Goal: Information Seeking & Learning: Learn about a topic

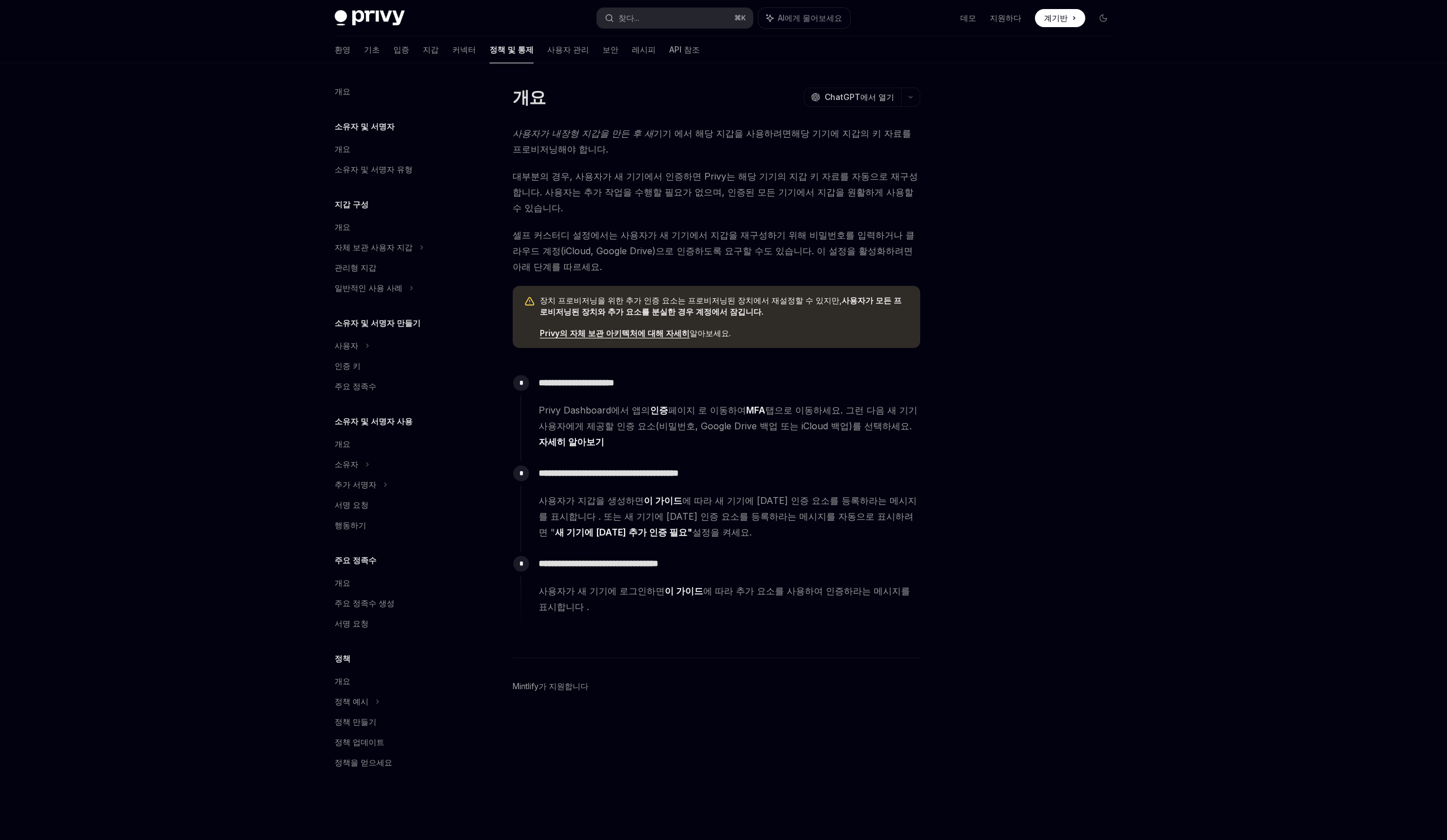
type textarea "*"
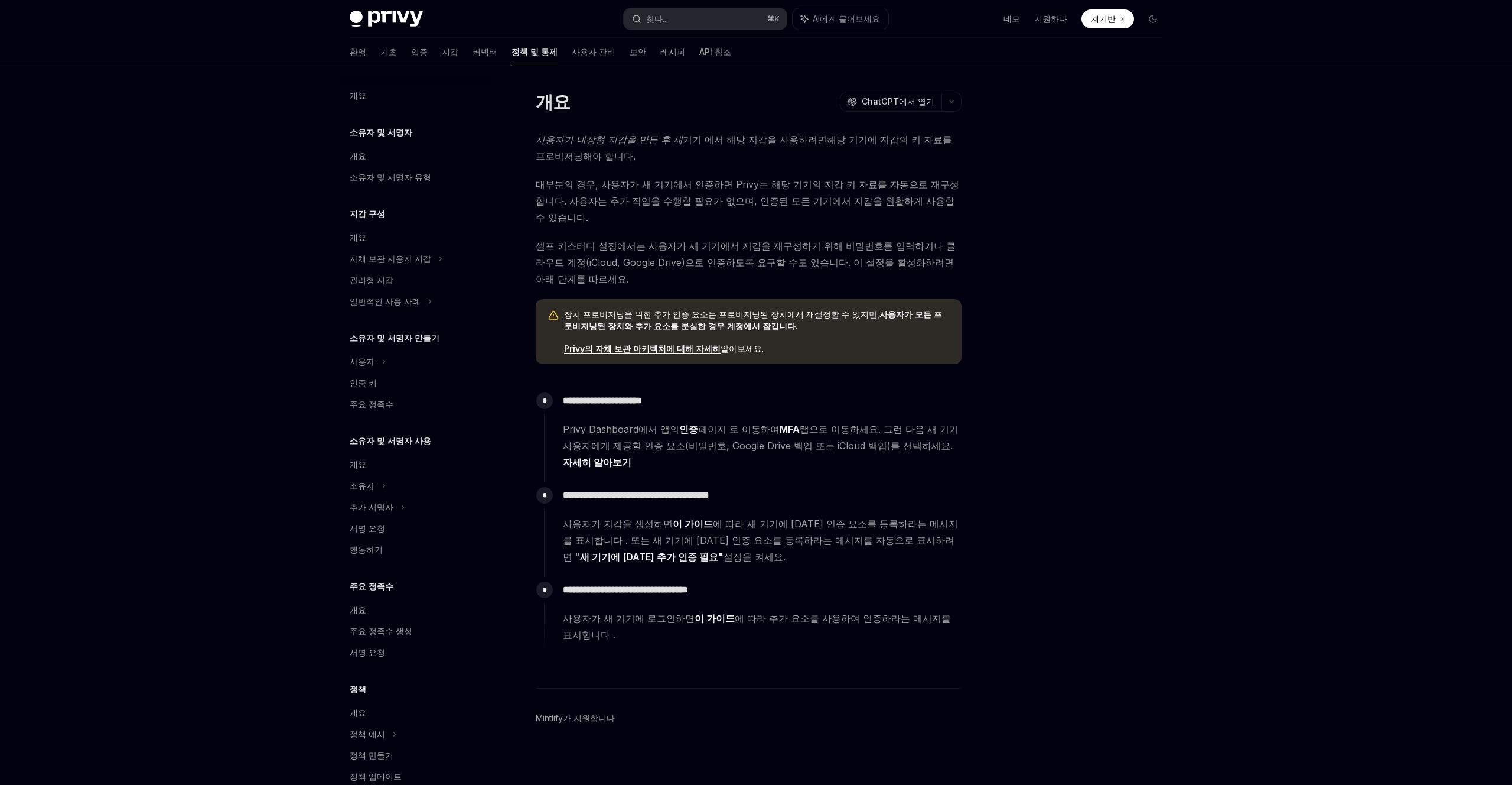
click at [780, 421] on span "Privy Dashboard에서 앱의 인증 페이지 로 이동하여 MFA 탭으로 이동하세요. 그런 다음 새 기기 사용자에게 제공할 인증 요소(비밀…" at bounding box center [762, 446] width 398 height 50
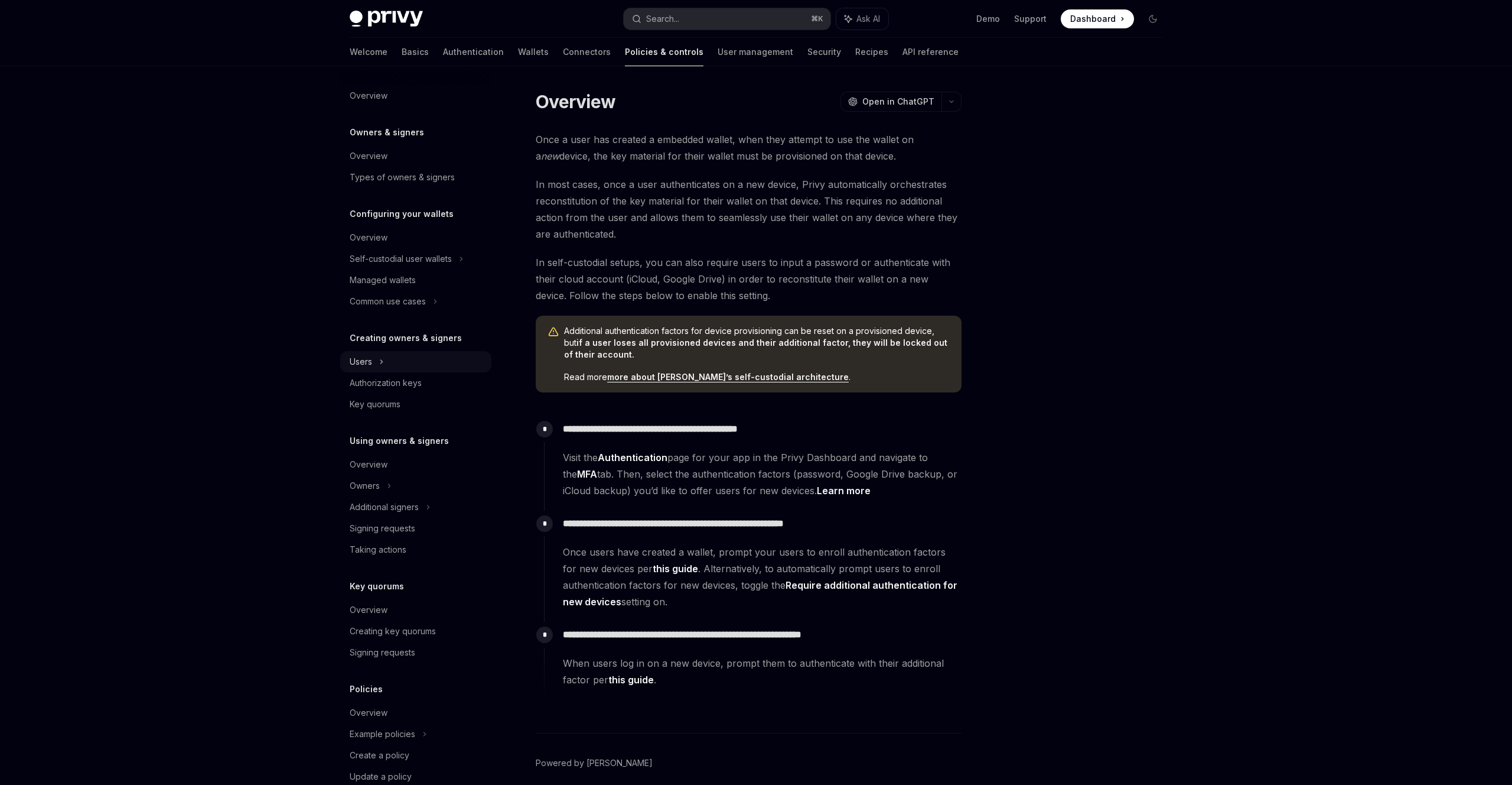
click at [382, 358] on icon at bounding box center [382, 361] width 5 height 14
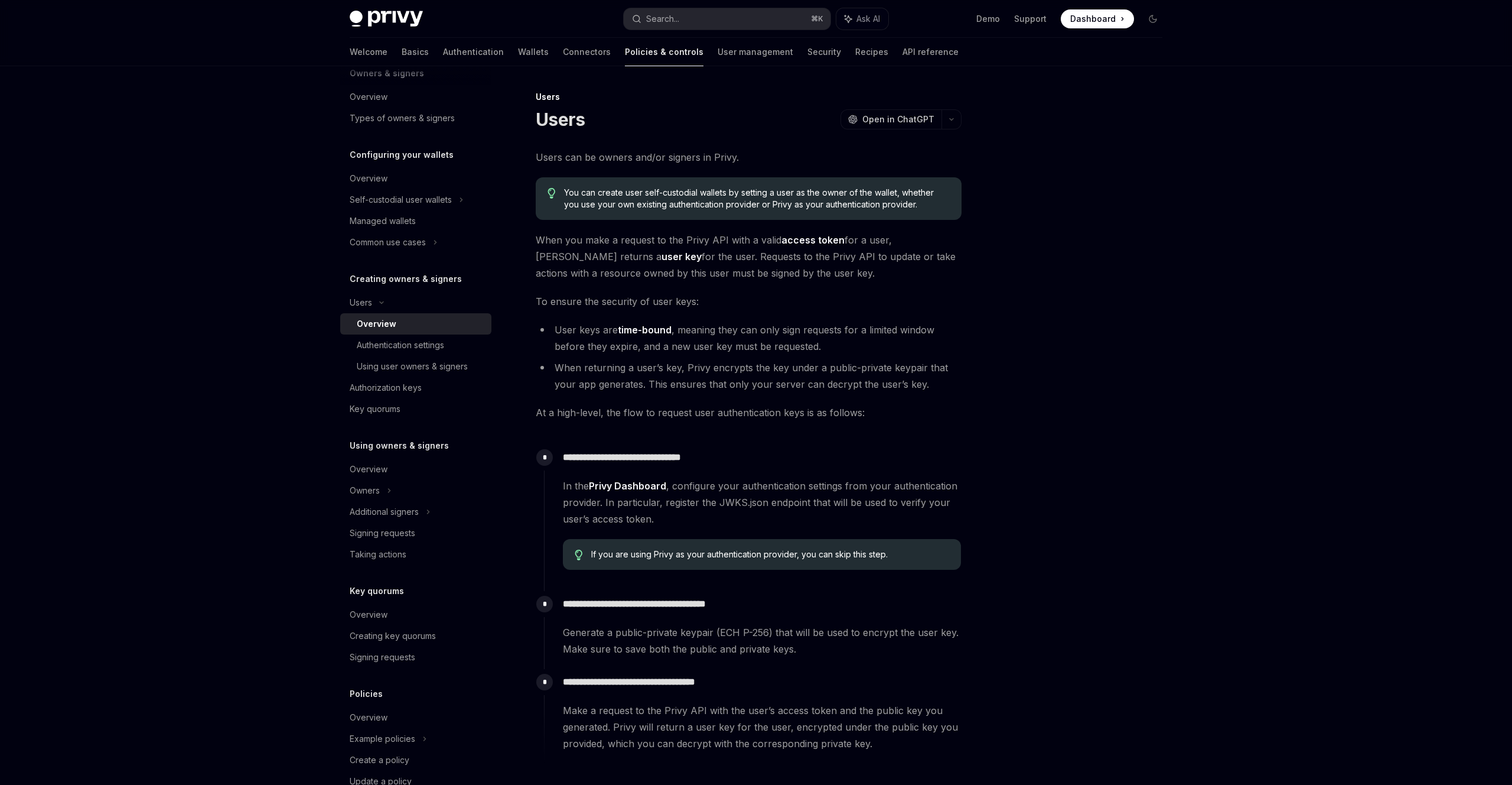
scroll to position [101, 0]
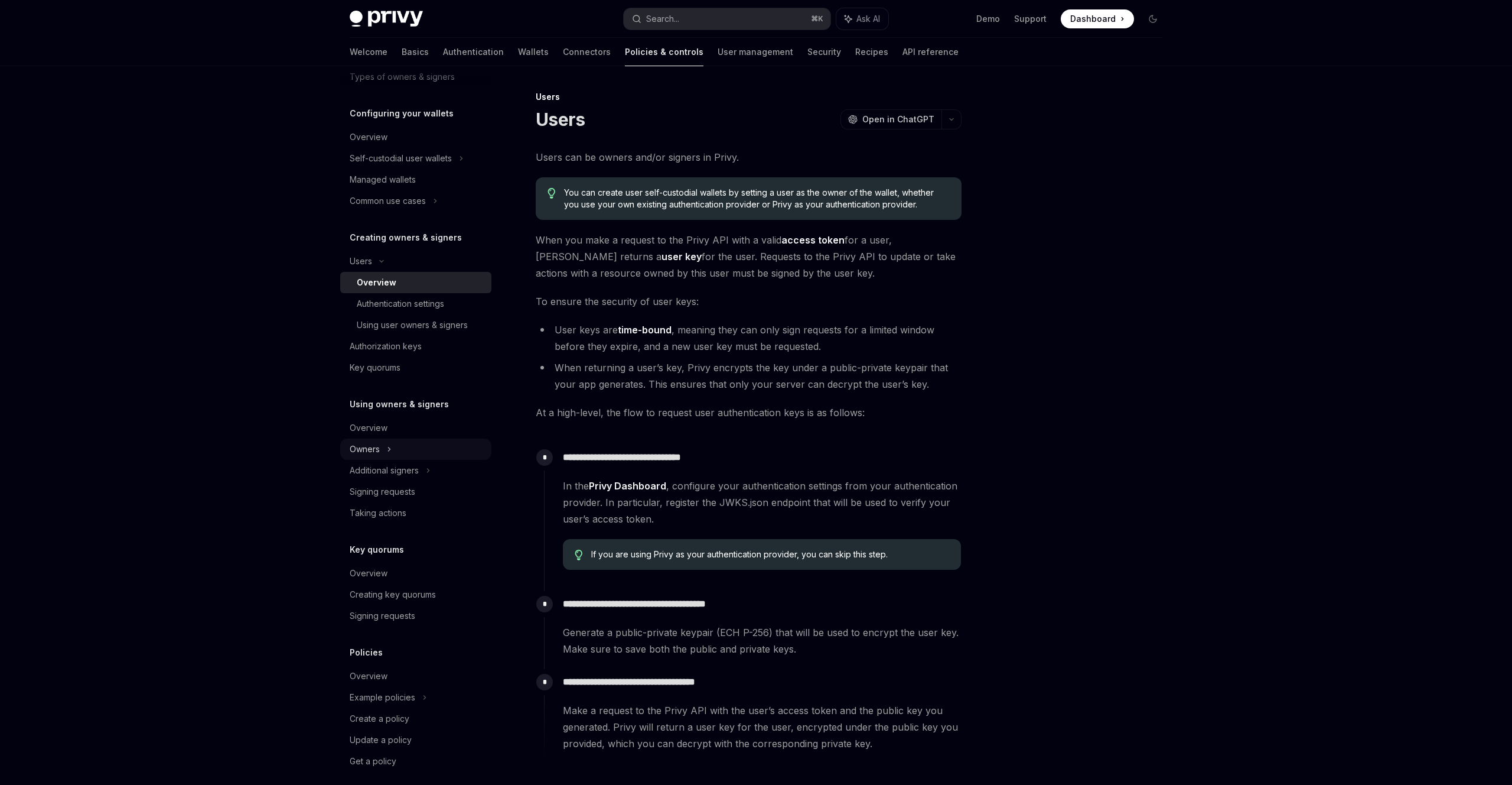
click at [461, 160] on icon at bounding box center [462, 158] width 2 height 3
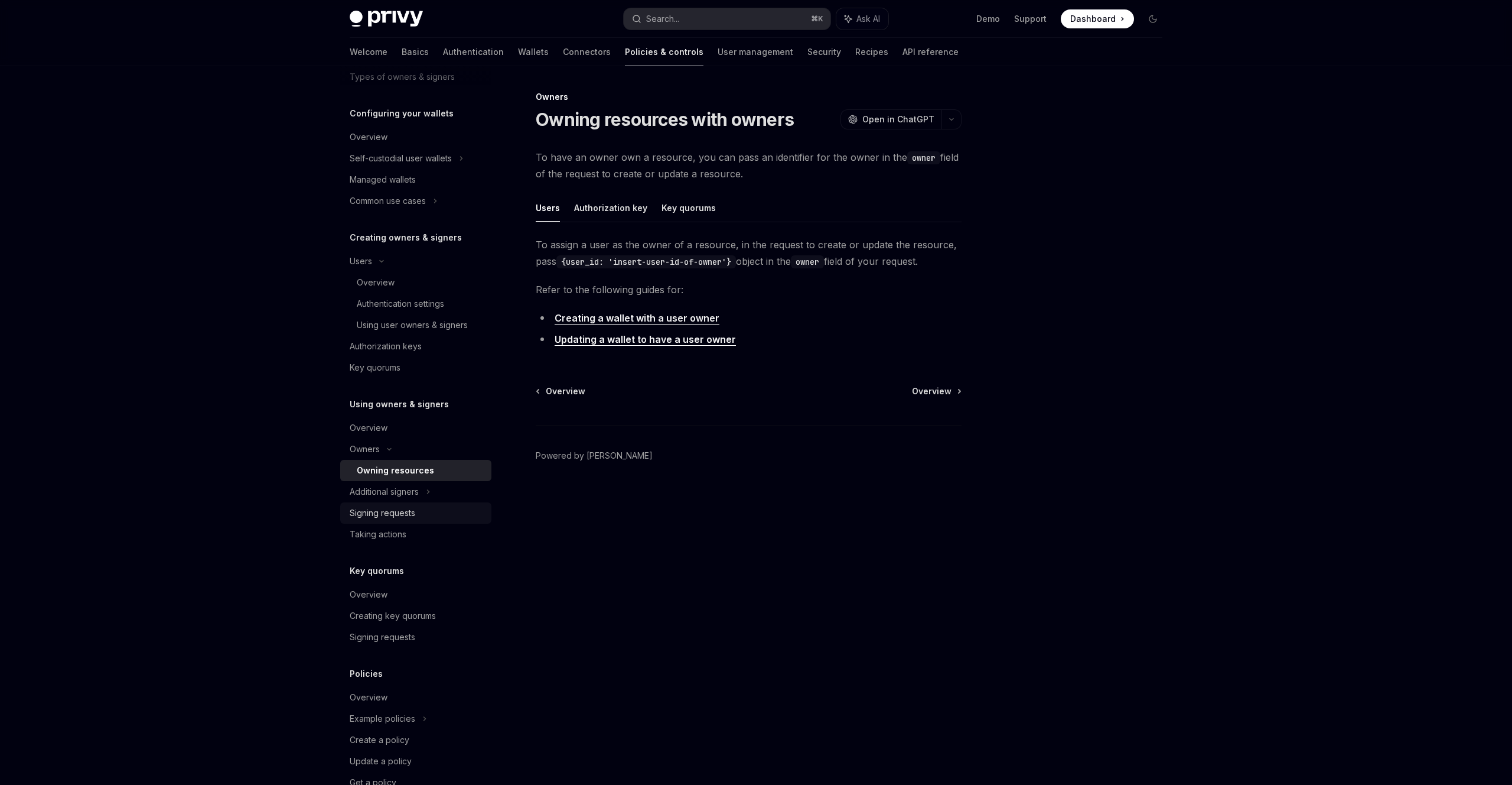
scroll to position [132, 0]
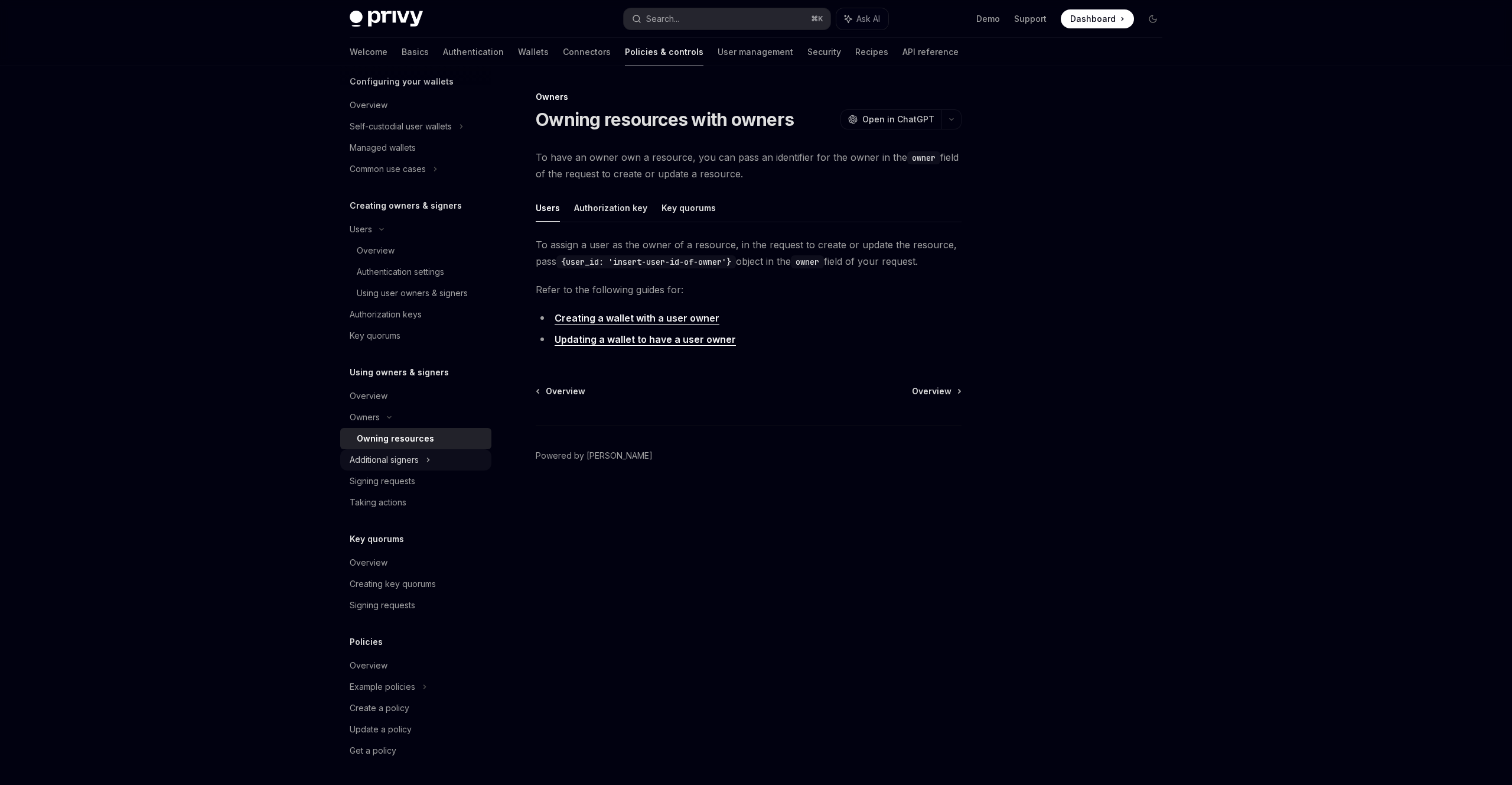
click at [413, 468] on div "Additional signers" at bounding box center [416, 460] width 152 height 22
type textarea "*"
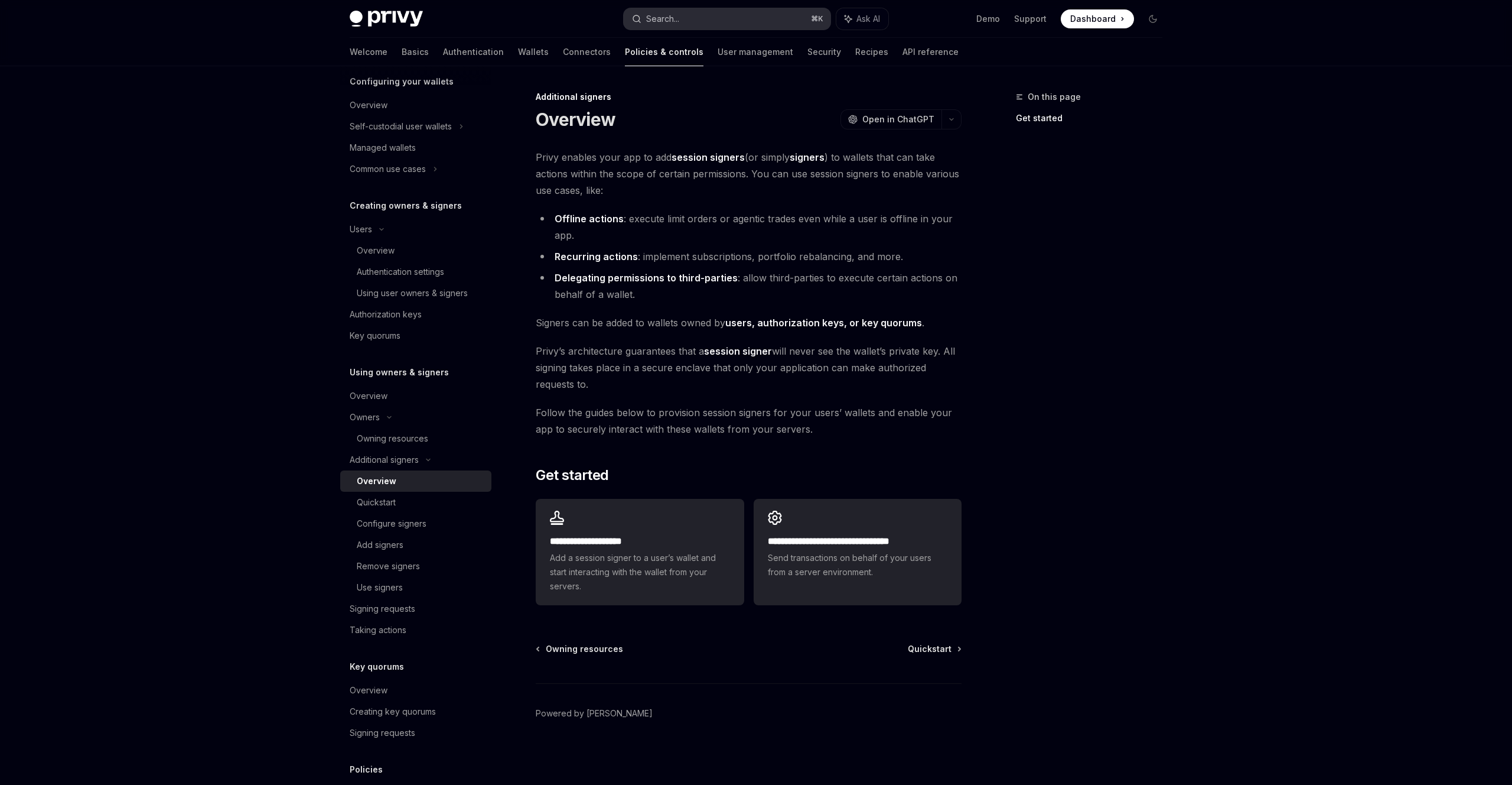
click at [681, 19] on button "Search... ⌘ K" at bounding box center [727, 19] width 207 height 22
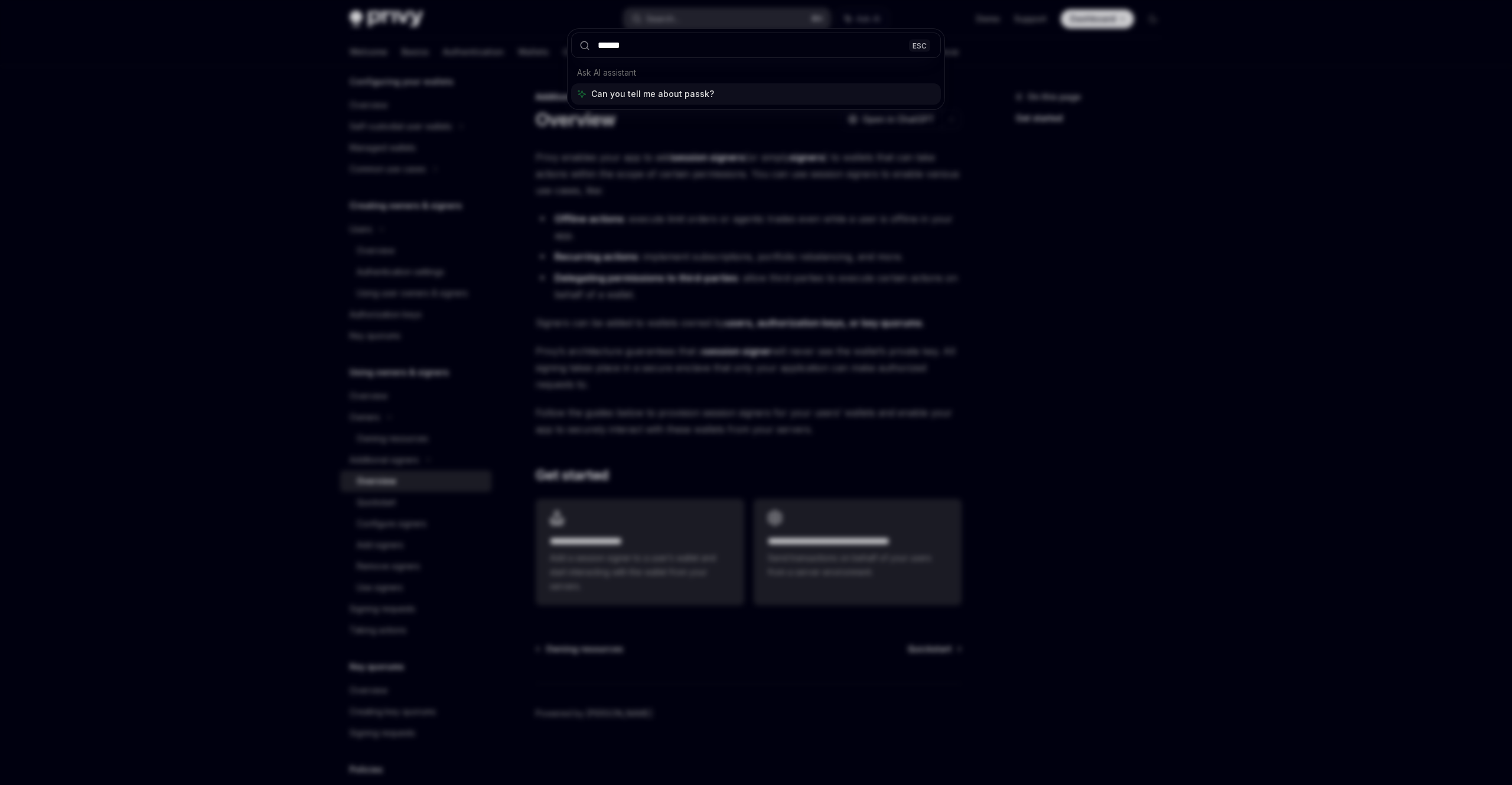
type input "*******"
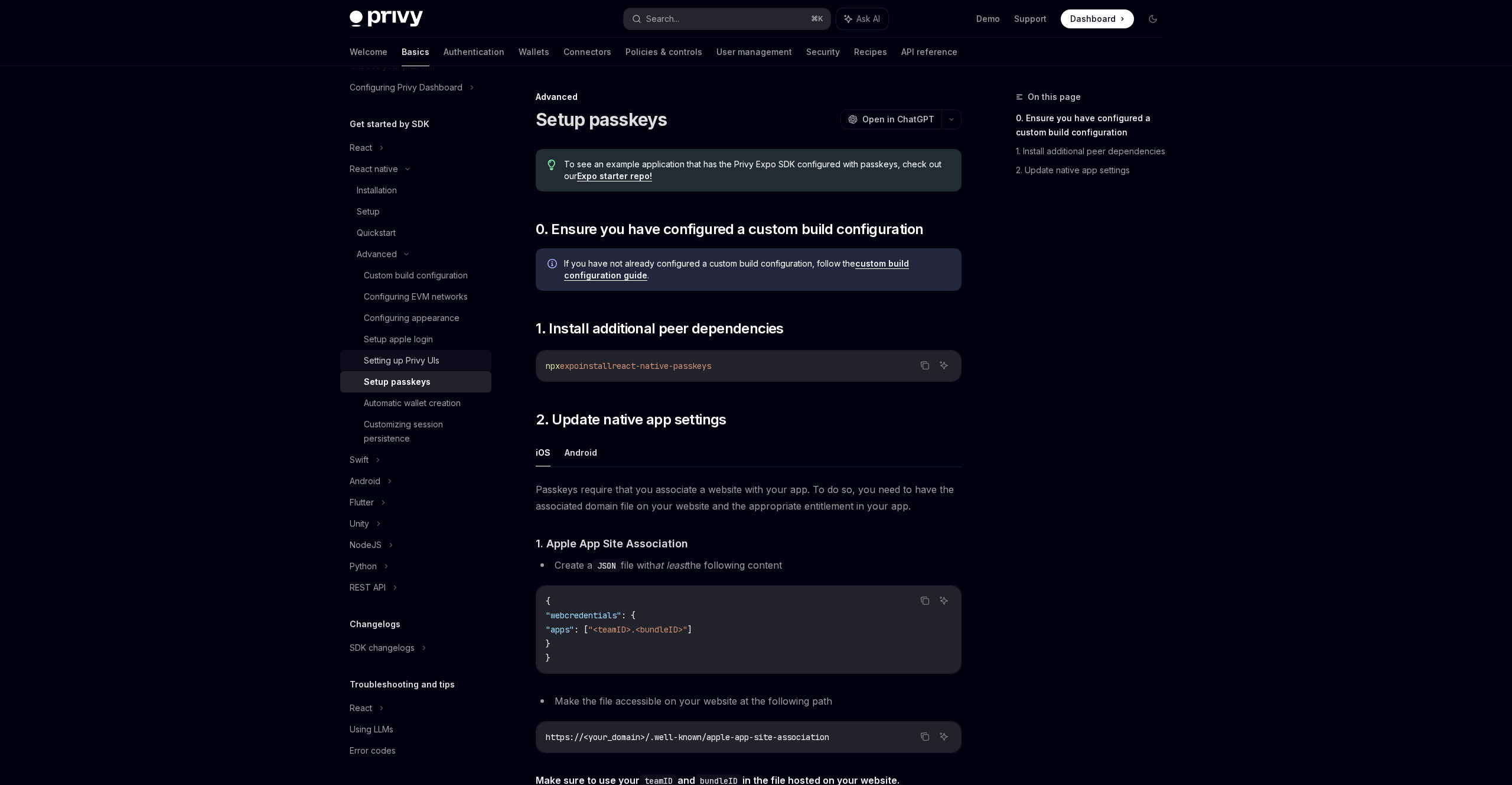
click at [416, 367] on div "Setting up Privy UIs" at bounding box center [402, 360] width 76 height 14
type textarea "*"
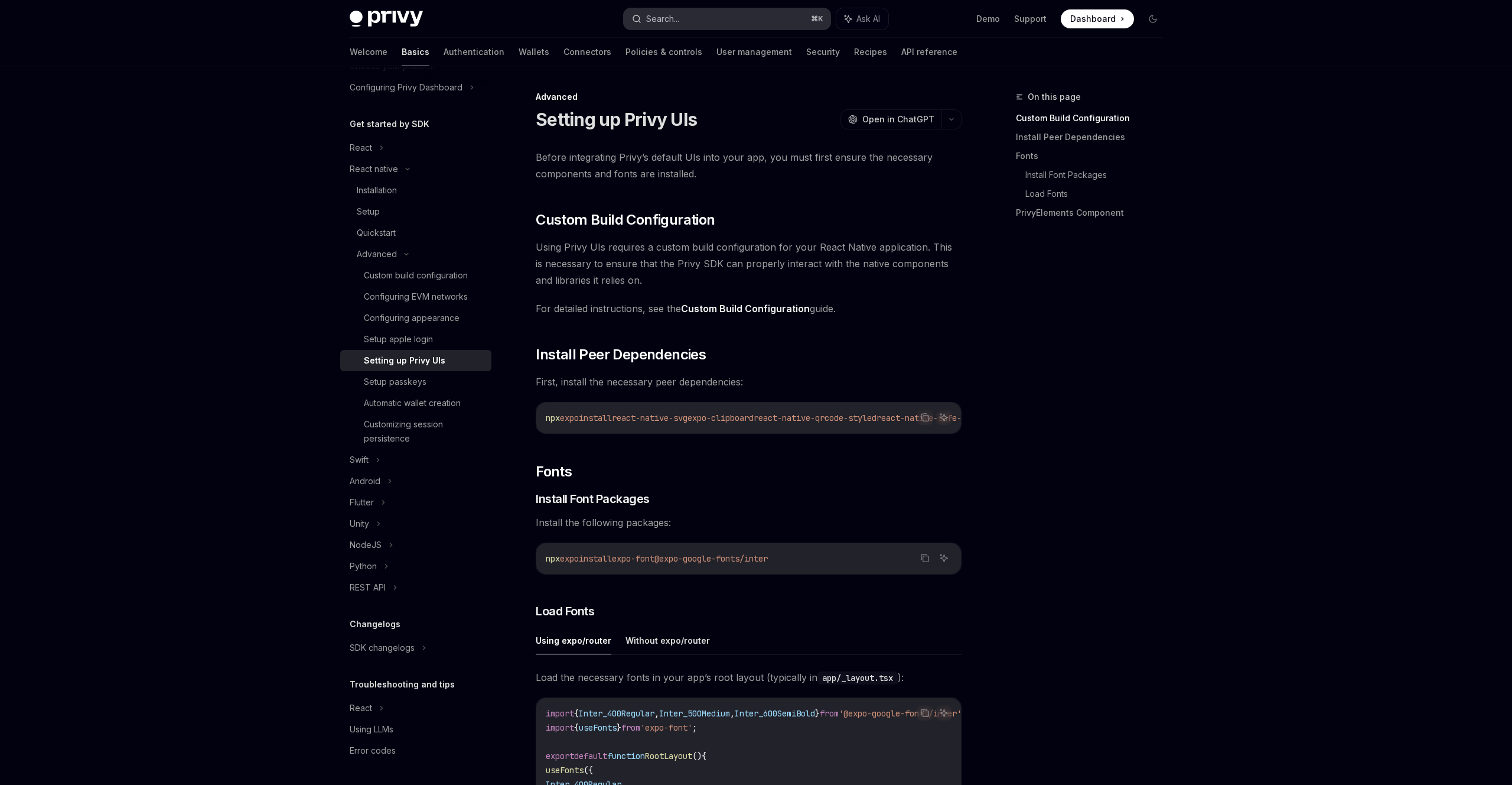
click at [727, 13] on button "Search... ⌘ K" at bounding box center [727, 19] width 207 height 22
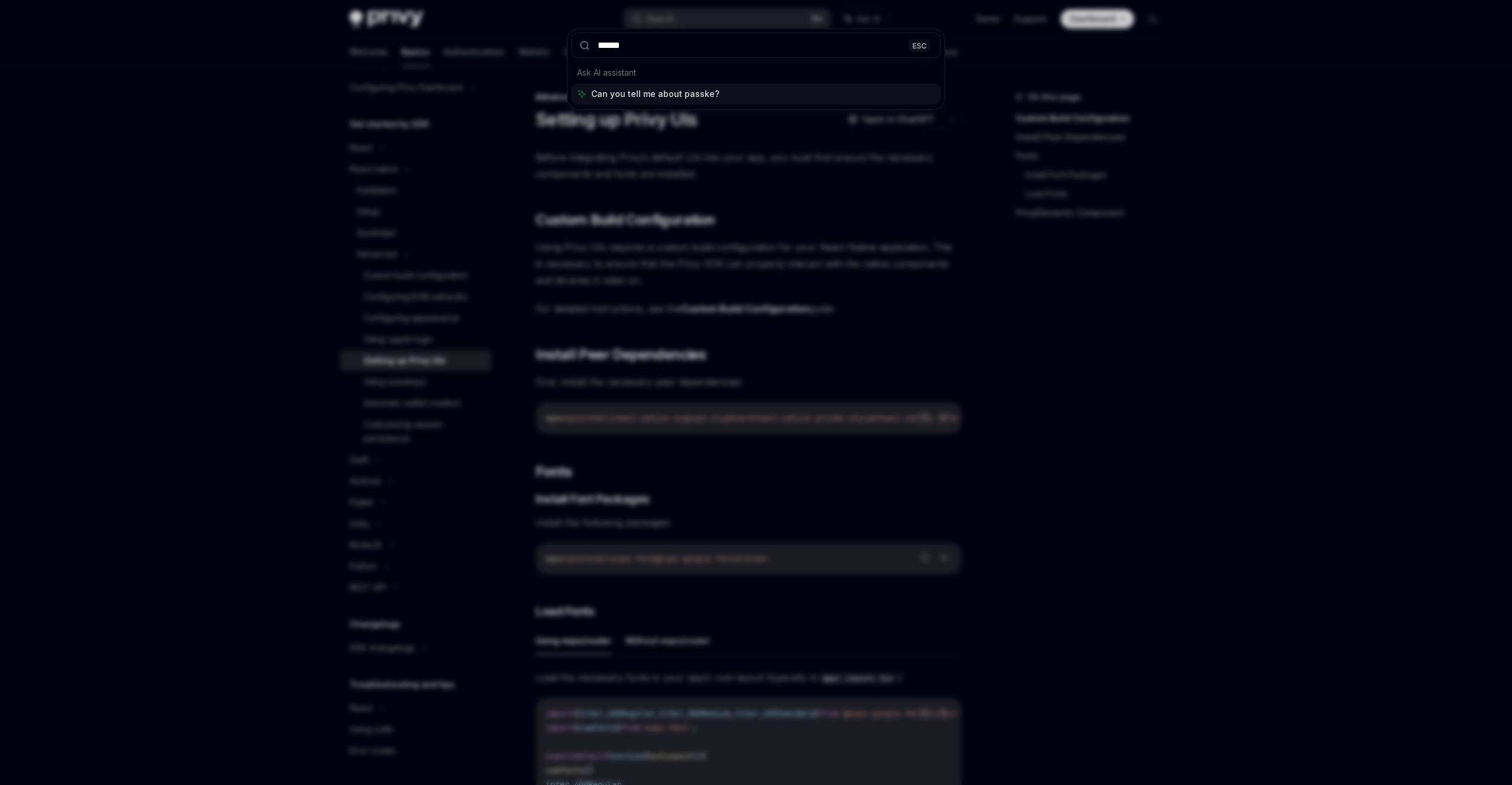
type input "*******"
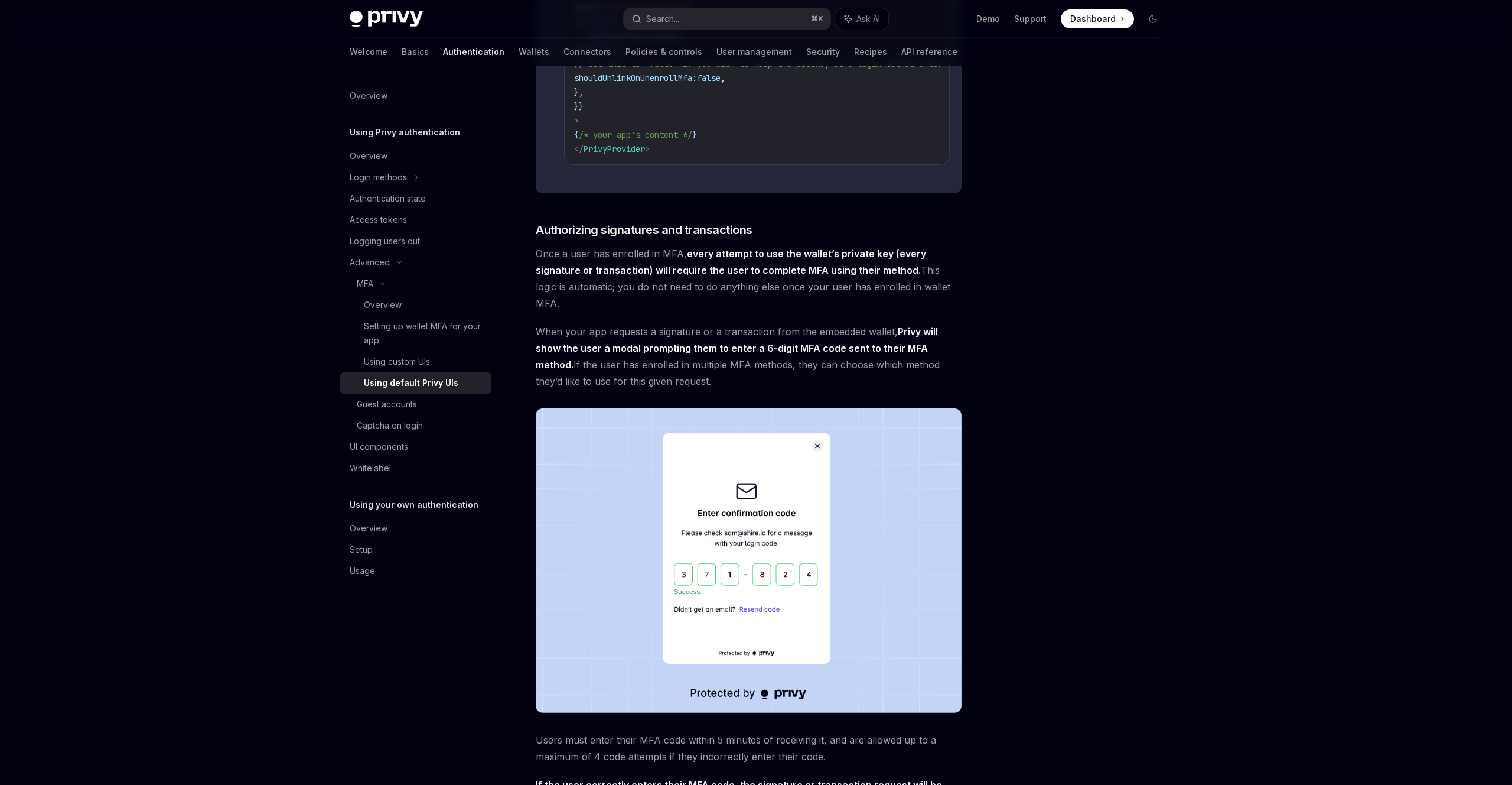
scroll to position [1250, 0]
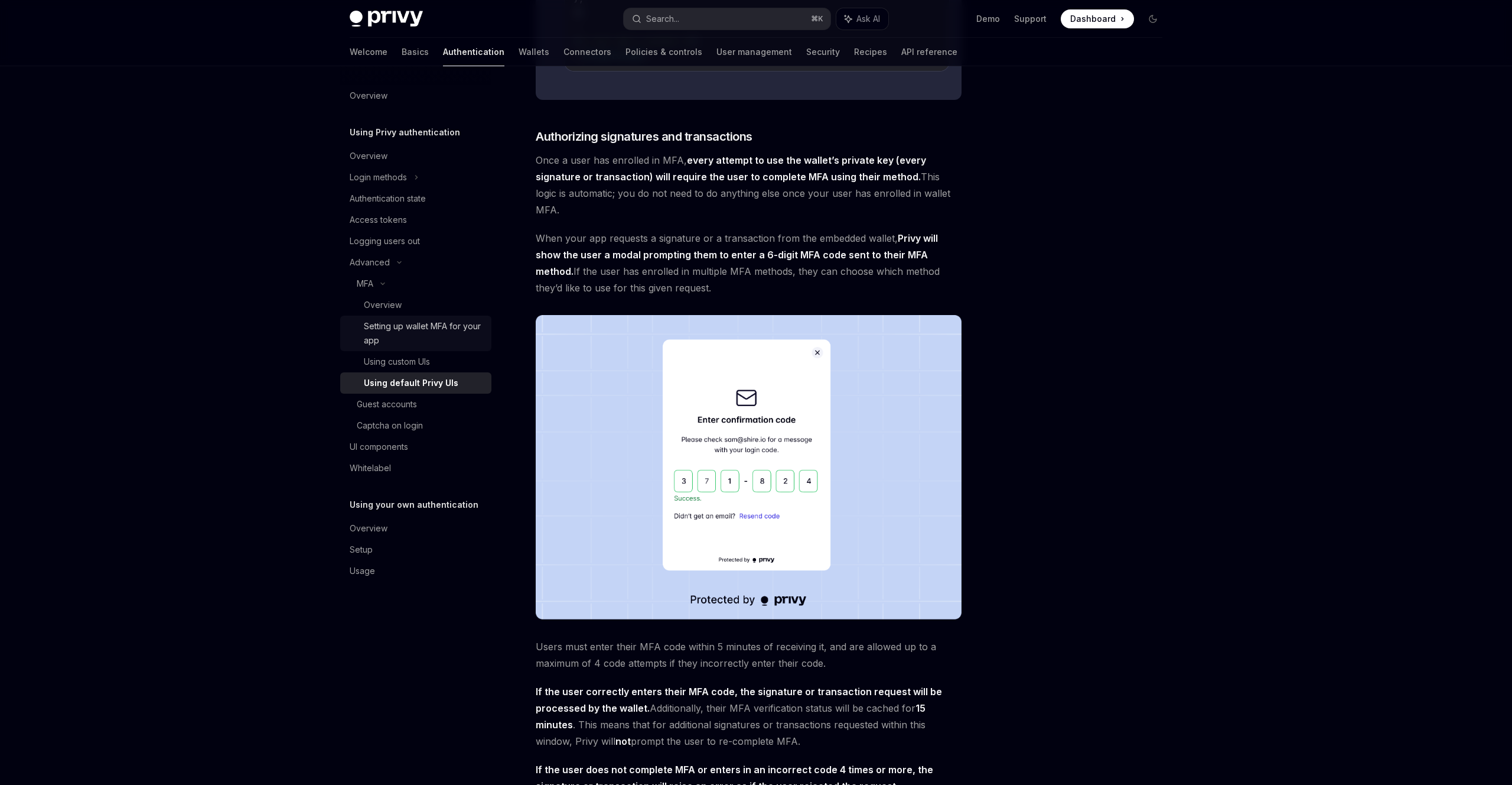
click at [460, 339] on div "Setting up wallet MFA for your app" at bounding box center [424, 333] width 121 height 28
type textarea "*"
